Goal: Task Accomplishment & Management: Manage account settings

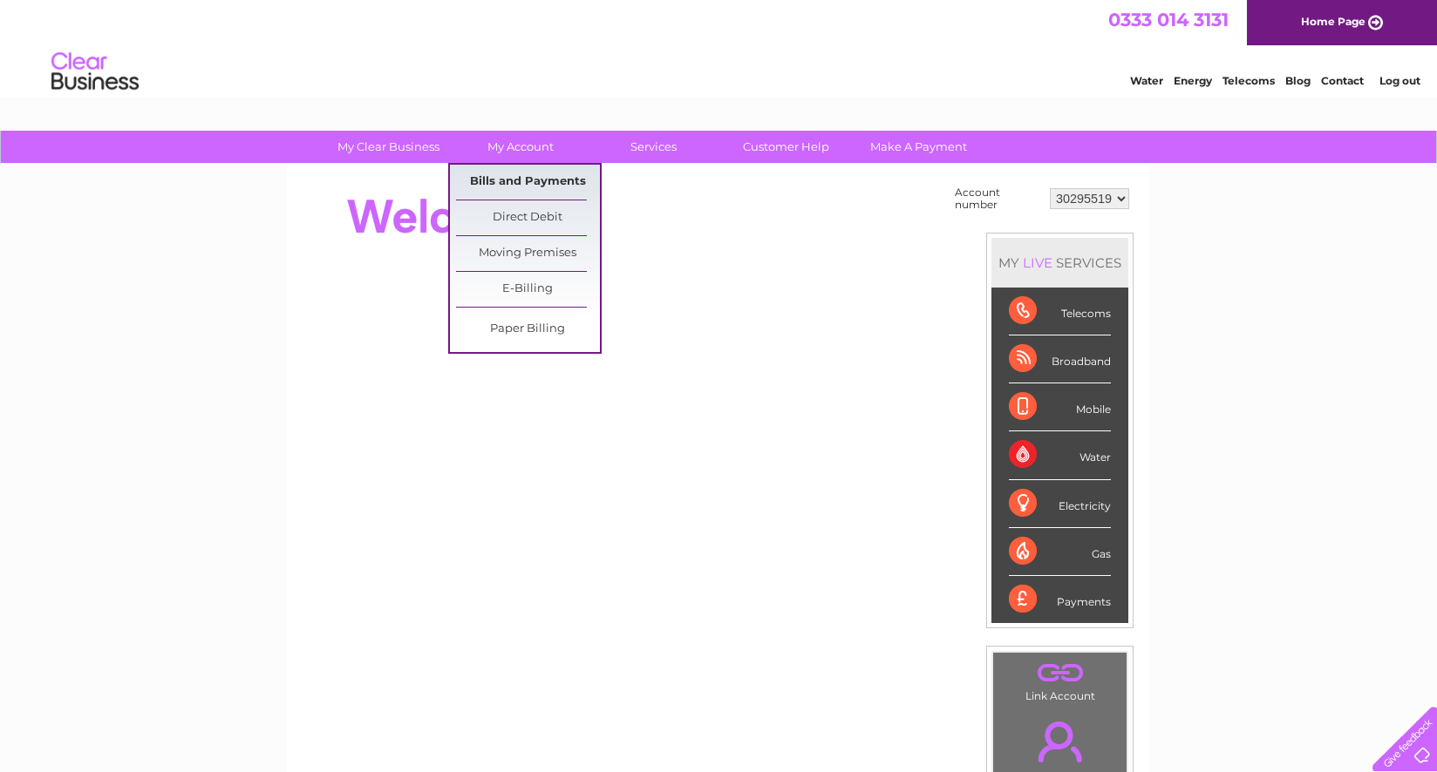
click at [528, 180] on link "Bills and Payments" at bounding box center [528, 182] width 144 height 35
click at [517, 183] on link "Bills and Payments" at bounding box center [528, 182] width 144 height 35
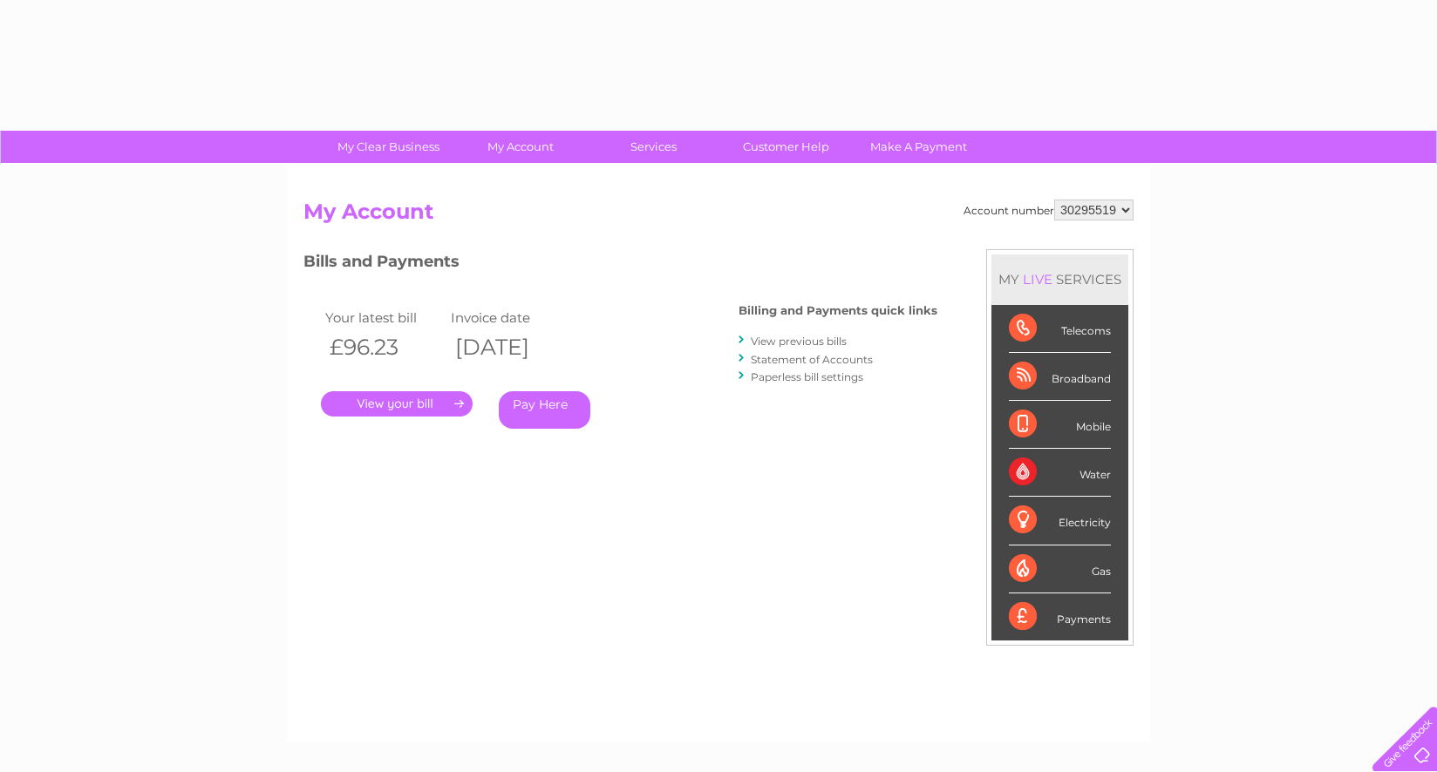
click at [408, 402] on link "." at bounding box center [397, 403] width 152 height 25
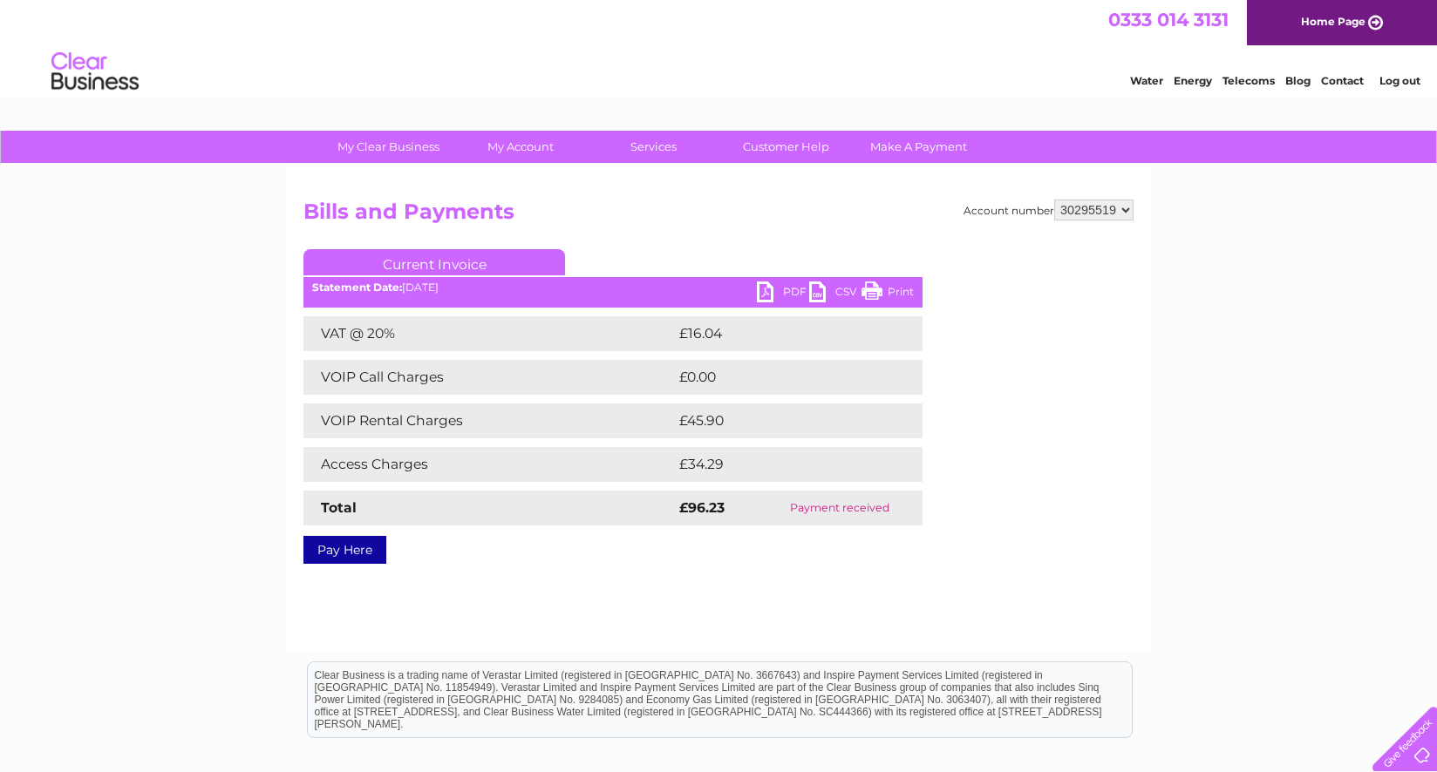
click at [788, 293] on link "PDF" at bounding box center [783, 294] width 52 height 25
